Goal: Check status: Check status

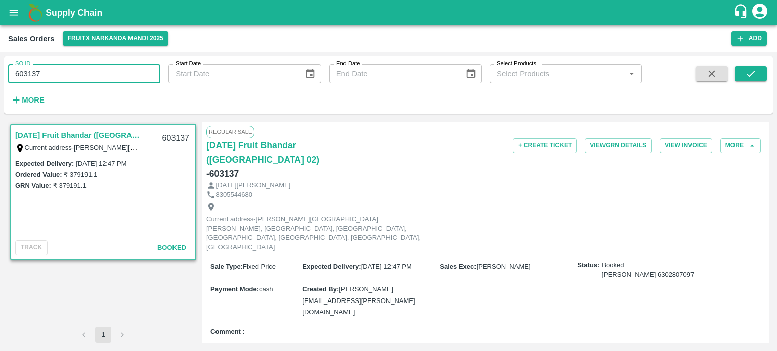
click at [68, 78] on input "603137" at bounding box center [84, 73] width 152 height 19
drag, startPoint x: 26, startPoint y: 72, endPoint x: 171, endPoint y: 71, distance: 144.6
click at [171, 71] on div "SO ID 603137 SO ID Start Date Start Date End Date End Date Select Products Sele…" at bounding box center [321, 82] width 642 height 53
drag, startPoint x: 748, startPoint y: 75, endPoint x: 635, endPoint y: 135, distance: 128.0
click at [748, 74] on icon "submit" at bounding box center [750, 73] width 11 height 11
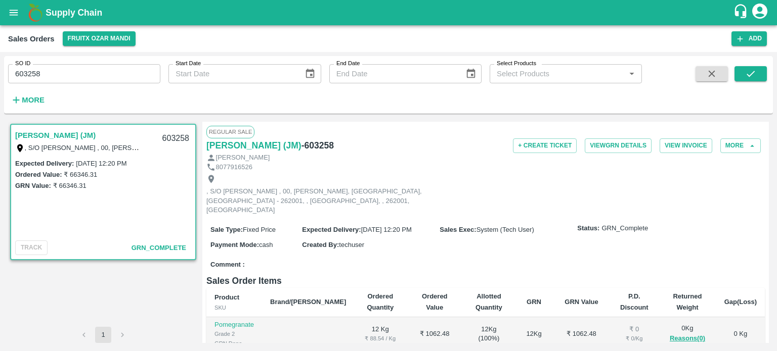
click at [75, 66] on input "603258" at bounding box center [84, 73] width 152 height 19
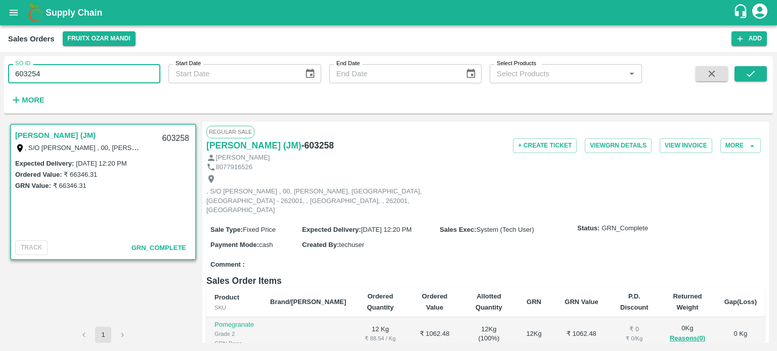
click at [765, 77] on button "submit" at bounding box center [750, 73] width 32 height 15
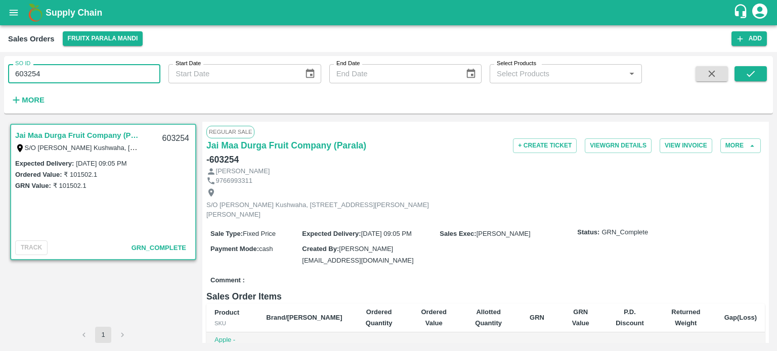
click at [95, 77] on input "603254" at bounding box center [84, 73] width 152 height 19
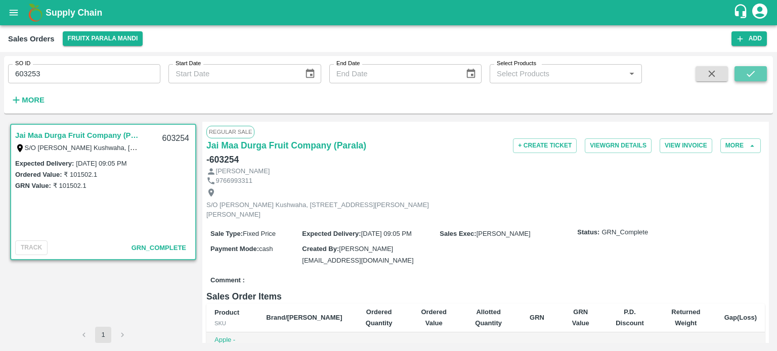
click at [739, 73] on button "submit" at bounding box center [750, 73] width 32 height 15
click at [85, 76] on input "603253" at bounding box center [84, 73] width 152 height 19
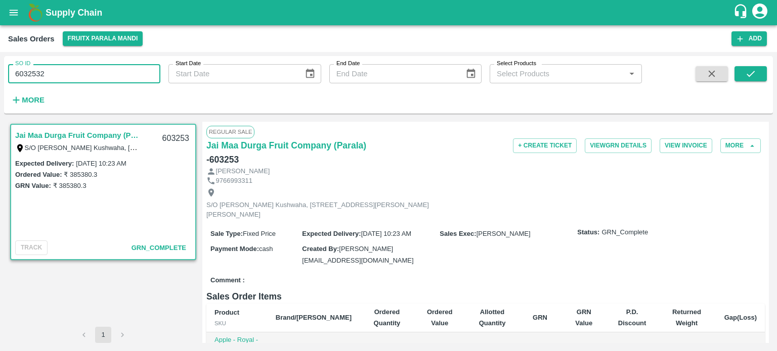
drag, startPoint x: 36, startPoint y: 69, endPoint x: 81, endPoint y: 80, distance: 45.9
click at [81, 80] on input "6032532" at bounding box center [84, 73] width 152 height 19
click at [767, 76] on div "SO ID 603252 SO ID Start Date Start Date End Date End Date Select Products Sele…" at bounding box center [388, 85] width 768 height 50
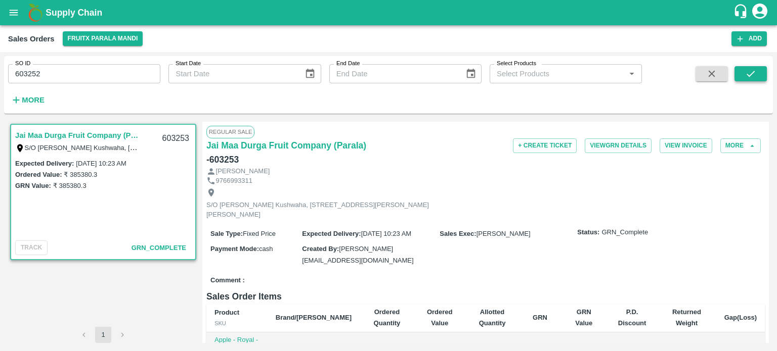
click at [753, 72] on icon "submit" at bounding box center [750, 74] width 8 height 6
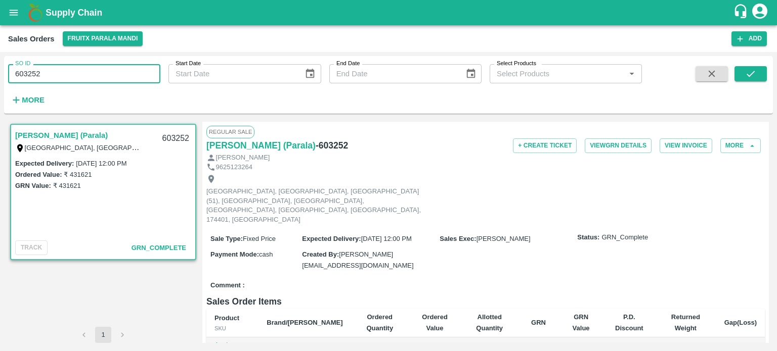
drag, startPoint x: 34, startPoint y: 70, endPoint x: 95, endPoint y: 55, distance: 62.5
click at [95, 55] on div "SO ID 603252 SO ID Start Date Start Date End Date End Date Select Products Sele…" at bounding box center [388, 201] width 777 height 299
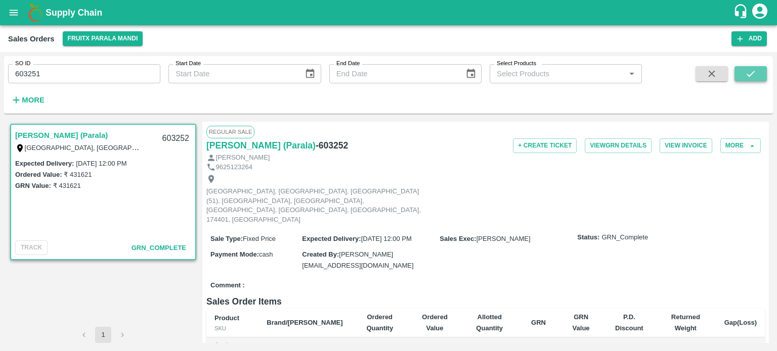
click at [758, 75] on button "submit" at bounding box center [750, 73] width 32 height 15
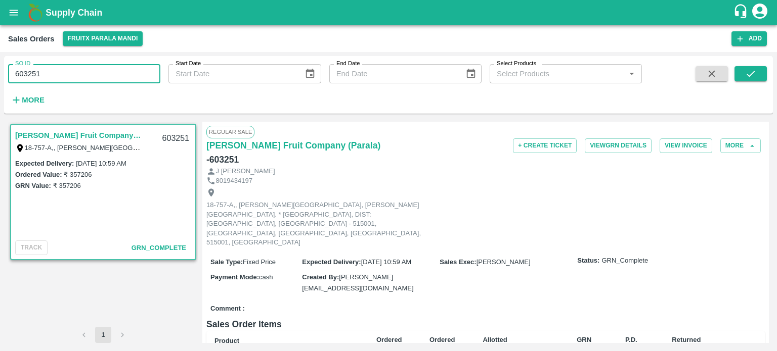
drag, startPoint x: 33, startPoint y: 68, endPoint x: 88, endPoint y: 55, distance: 56.8
click at [88, 55] on div "SO ID 603251 SO ID Start Date Start Date End Date End Date Select Products Sele…" at bounding box center [388, 201] width 777 height 299
click at [750, 71] on icon "submit" at bounding box center [750, 73] width 11 height 11
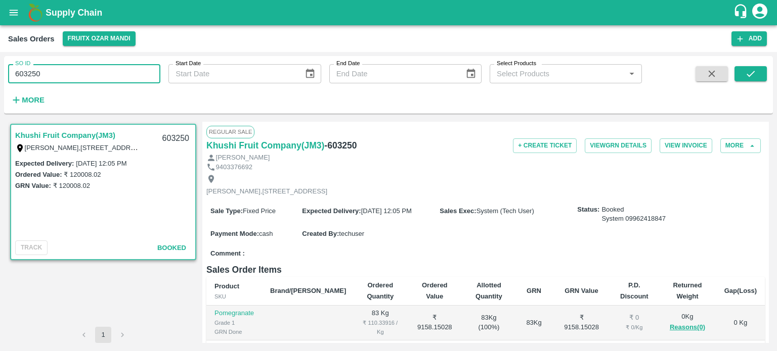
drag, startPoint x: 32, startPoint y: 72, endPoint x: 79, endPoint y: 69, distance: 46.6
click at [72, 72] on input "603250" at bounding box center [84, 73] width 152 height 19
drag, startPoint x: 32, startPoint y: 75, endPoint x: 101, endPoint y: 62, distance: 69.5
click at [101, 62] on div "SO ID 6032508 SO ID" at bounding box center [80, 69] width 160 height 27
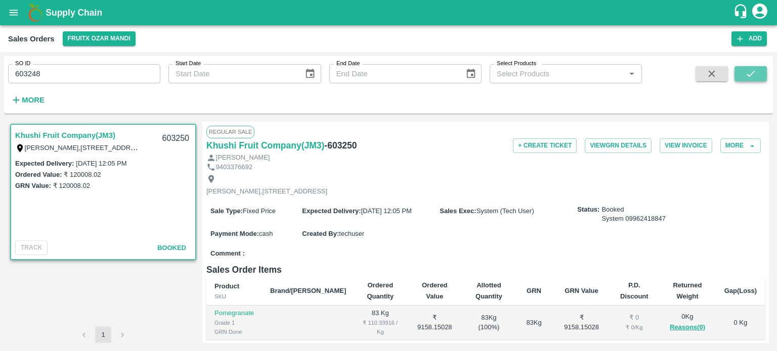
click at [754, 75] on icon "submit" at bounding box center [750, 73] width 11 height 11
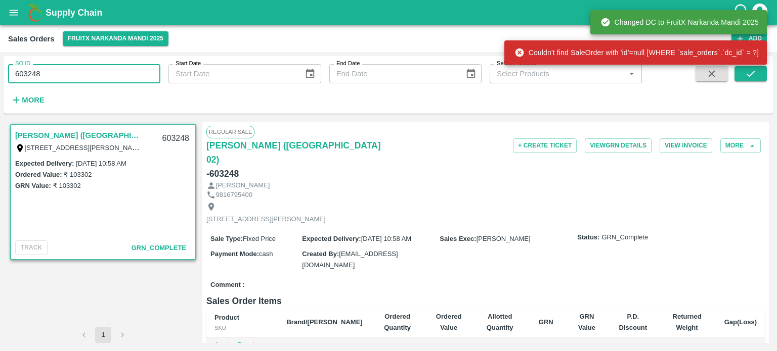
click at [119, 78] on input "603248" at bounding box center [84, 73] width 152 height 19
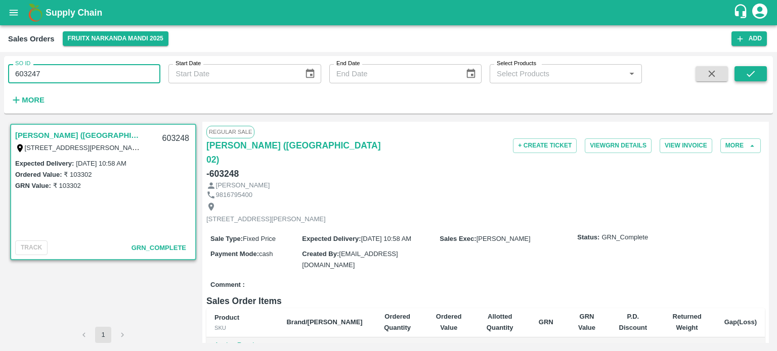
click at [753, 69] on icon "submit" at bounding box center [750, 73] width 11 height 11
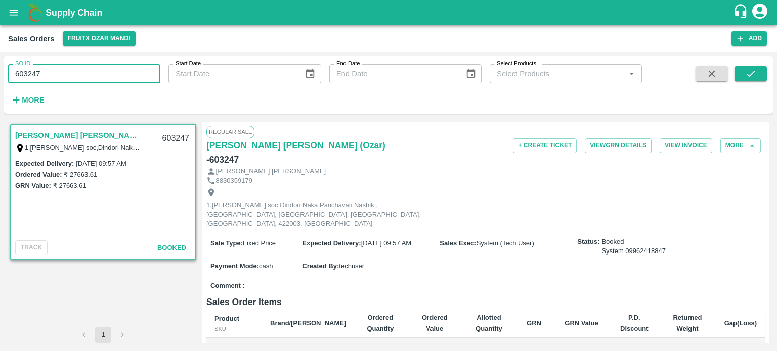
click at [91, 74] on input "603247" at bounding box center [84, 73] width 152 height 19
click at [748, 76] on icon "submit" at bounding box center [750, 74] width 8 height 6
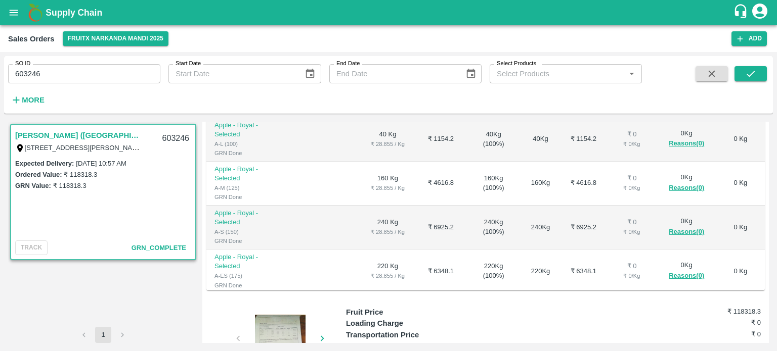
scroll to position [253, 0]
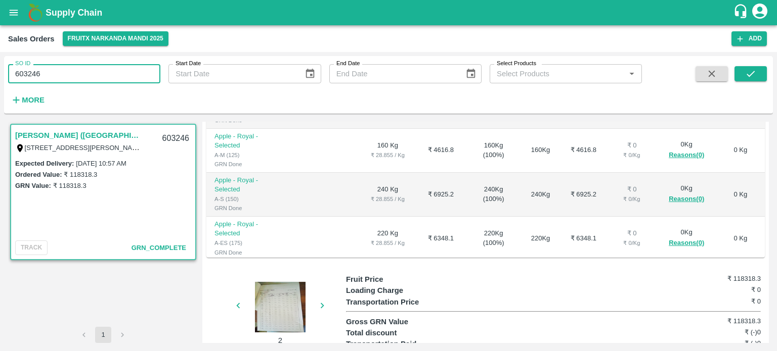
drag, startPoint x: 31, startPoint y: 70, endPoint x: 97, endPoint y: 60, distance: 67.0
click at [95, 65] on input "603246" at bounding box center [84, 73] width 152 height 19
click at [748, 73] on icon "submit" at bounding box center [750, 73] width 11 height 11
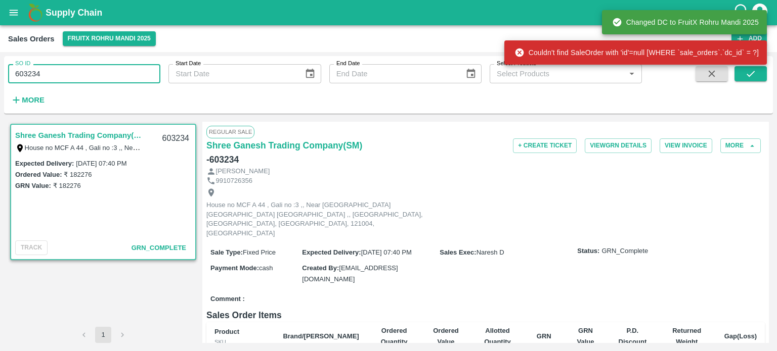
click at [102, 70] on input "603234" at bounding box center [84, 73] width 152 height 19
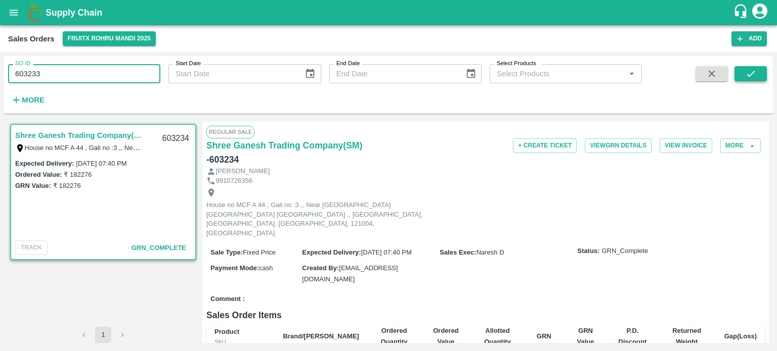
click at [753, 70] on icon "submit" at bounding box center [750, 73] width 11 height 11
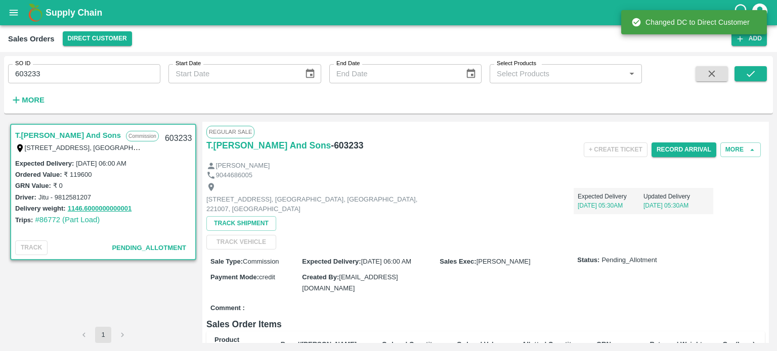
drag, startPoint x: 36, startPoint y: 71, endPoint x: 96, endPoint y: 65, distance: 60.0
click at [95, 67] on input "603233" at bounding box center [84, 73] width 152 height 19
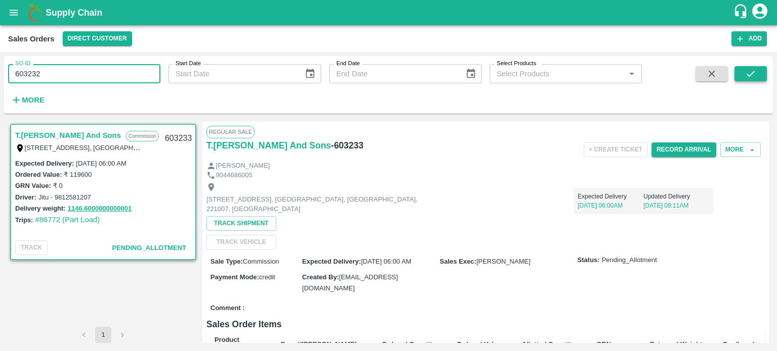
click at [749, 69] on icon "submit" at bounding box center [750, 73] width 11 height 11
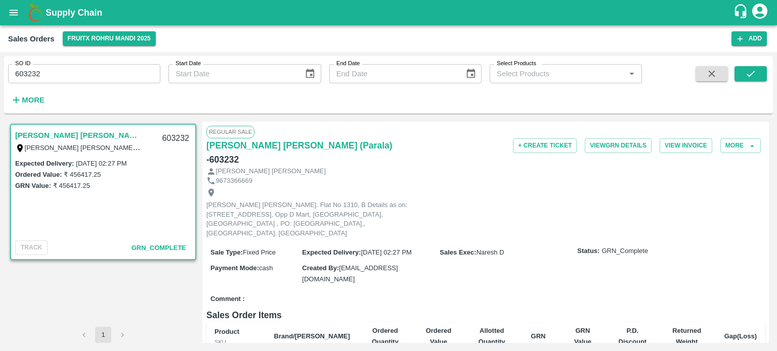
click at [98, 74] on input "603232" at bounding box center [84, 73] width 152 height 19
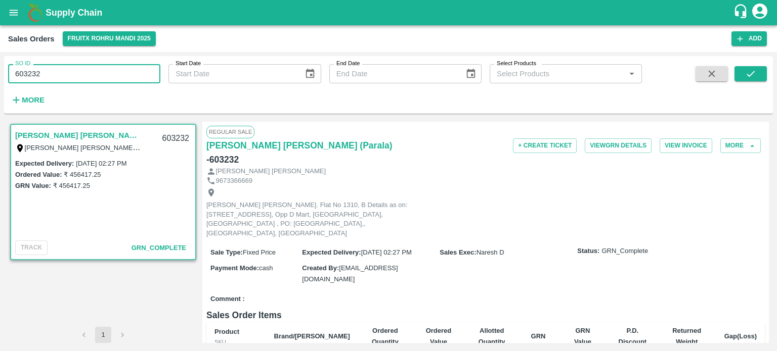
drag, startPoint x: 72, startPoint y: 73, endPoint x: 80, endPoint y: 72, distance: 8.7
click at [77, 73] on input "603232" at bounding box center [84, 73] width 152 height 19
click at [742, 70] on button "submit" at bounding box center [750, 73] width 32 height 15
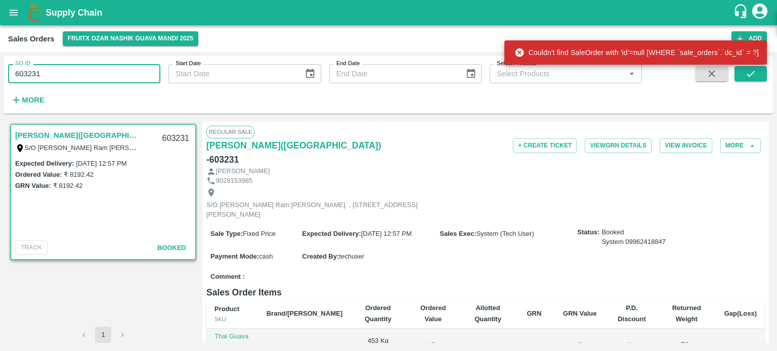
drag, startPoint x: 35, startPoint y: 75, endPoint x: 73, endPoint y: 74, distance: 37.9
click at [73, 74] on input "603231" at bounding box center [84, 73] width 152 height 19
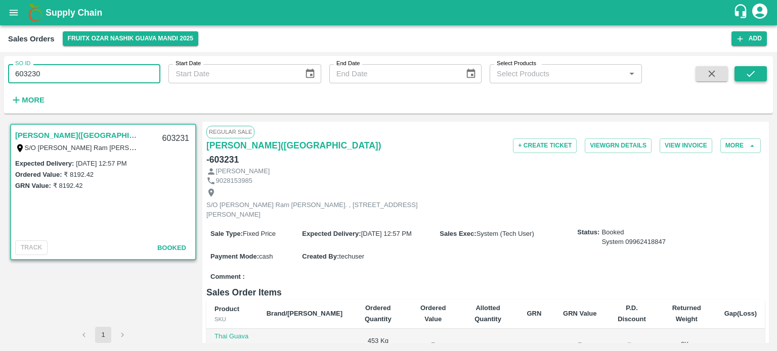
click at [746, 73] on icon "submit" at bounding box center [750, 73] width 11 height 11
drag, startPoint x: 32, startPoint y: 70, endPoint x: 95, endPoint y: 64, distance: 62.5
click at [94, 66] on input "603230" at bounding box center [84, 73] width 152 height 19
click at [753, 76] on icon "submit" at bounding box center [750, 73] width 11 height 11
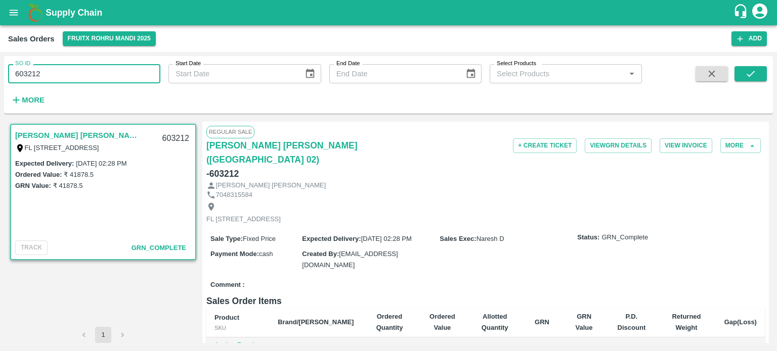
drag, startPoint x: 31, startPoint y: 71, endPoint x: 131, endPoint y: 48, distance: 102.4
click at [131, 48] on main "Sales Orders FruitX Rohru Mandi 2025 Add SO ID 603212 SO ID Start Date Start Da…" at bounding box center [388, 188] width 777 height 326
type input "603204"
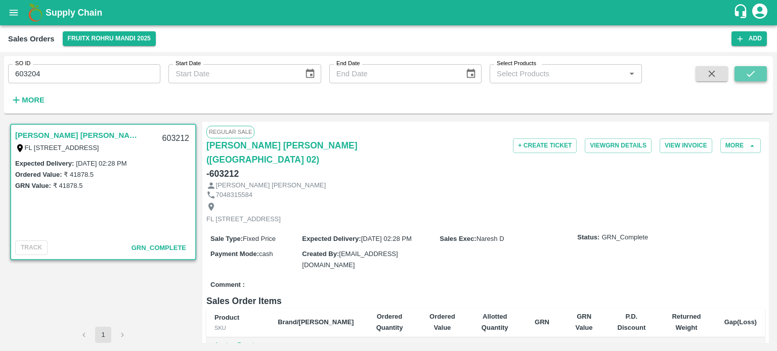
click at [750, 75] on icon "submit" at bounding box center [750, 74] width 8 height 6
